Goal: Navigation & Orientation: Find specific page/section

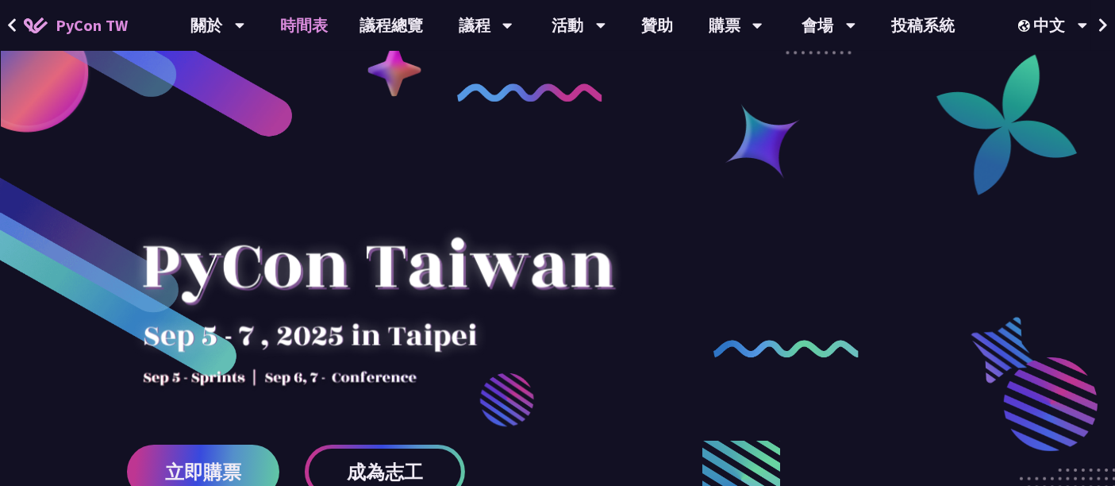
click at [305, 24] on link "時間表" at bounding box center [303, 25] width 79 height 51
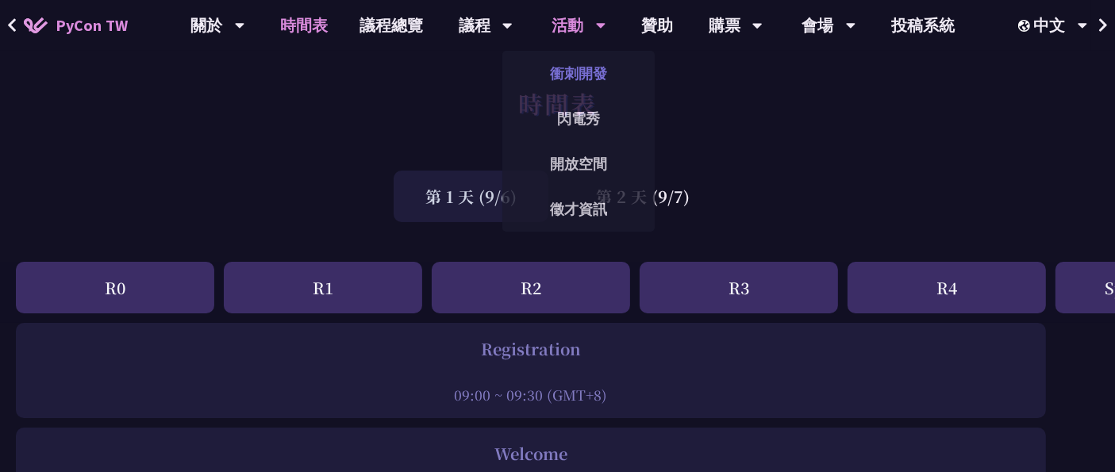
click at [568, 59] on link "衝刺開發" at bounding box center [578, 73] width 152 height 37
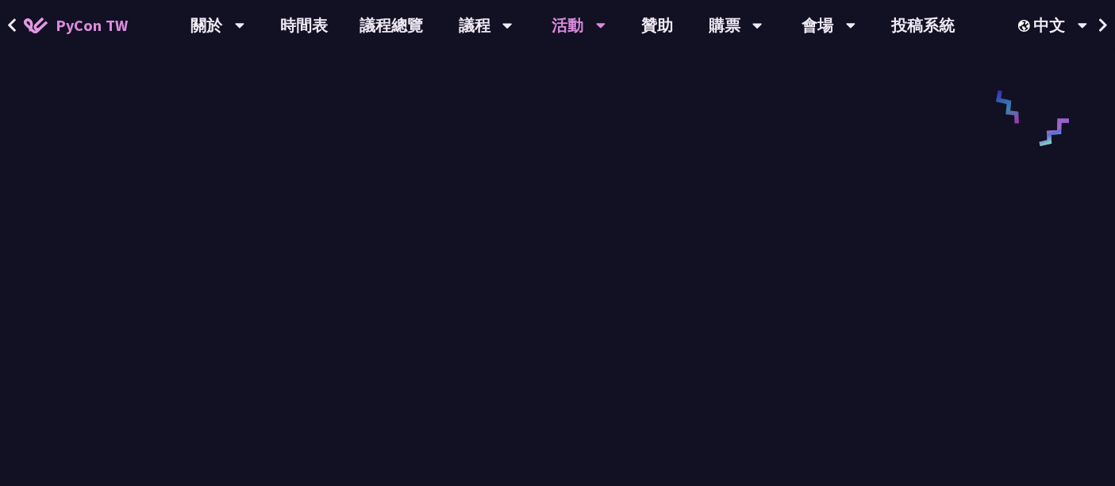
scroll to position [829, 0]
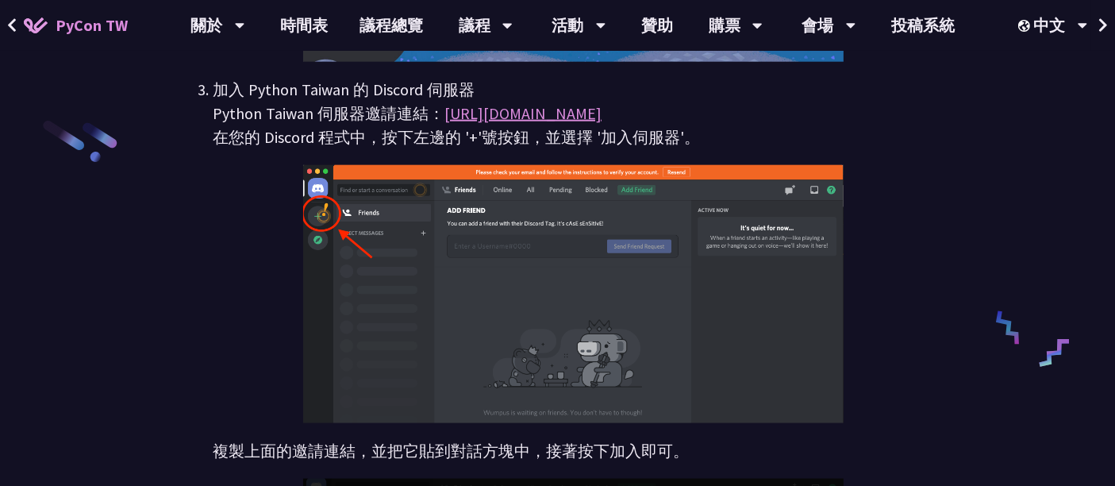
scroll to position [2000, 0]
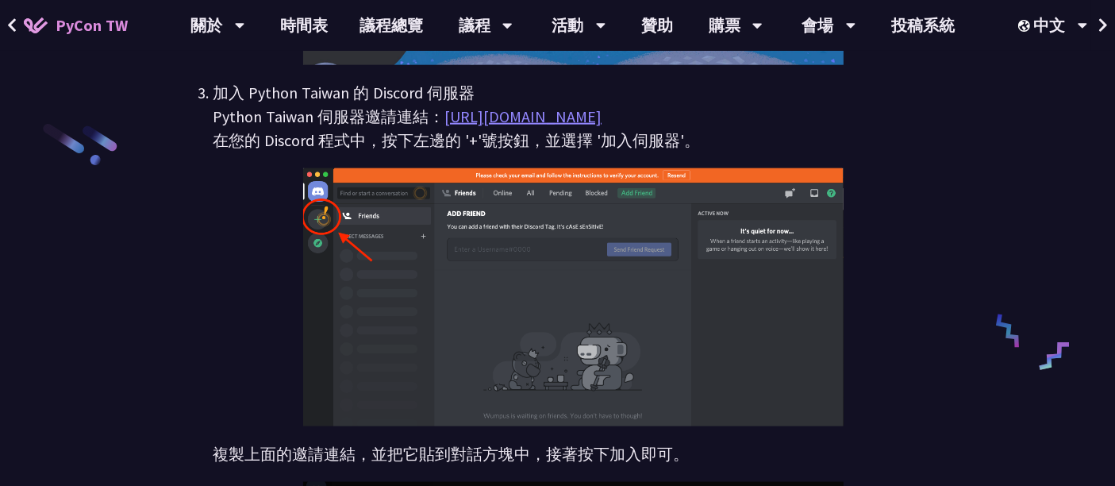
click at [602, 112] on link "[URL][DOMAIN_NAME]" at bounding box center [523, 116] width 157 height 20
